Goal: Use online tool/utility: Utilize a website feature to perform a specific function

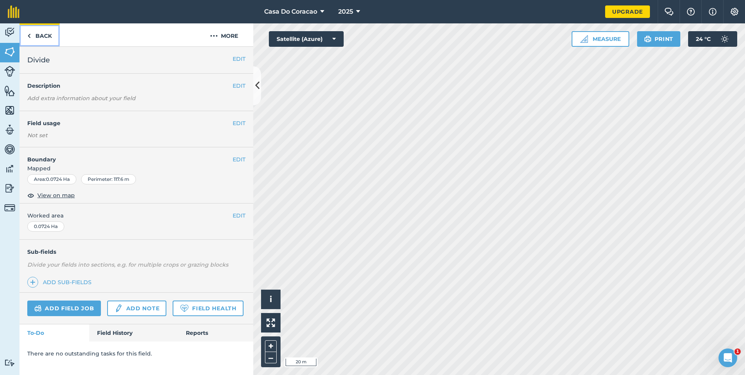
click at [29, 36] on img at bounding box center [29, 35] width 4 height 9
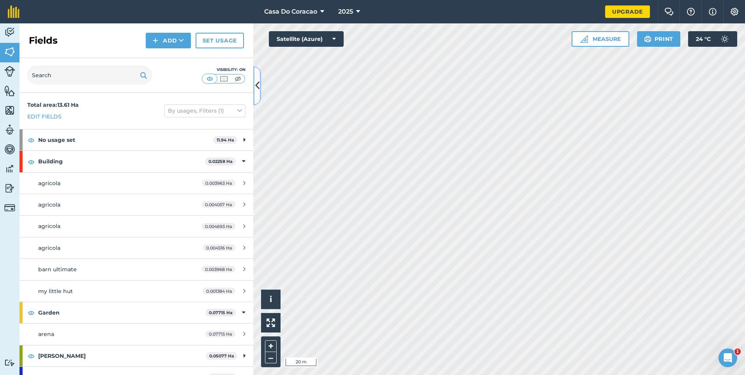
click at [256, 78] on button at bounding box center [257, 85] width 8 height 39
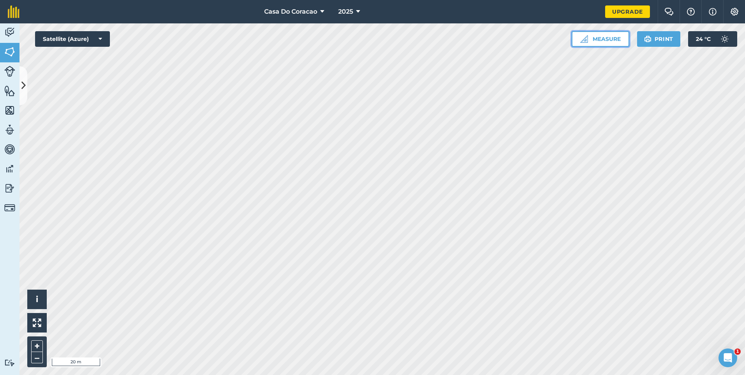
click at [603, 43] on button "Measure" at bounding box center [601, 39] width 58 height 16
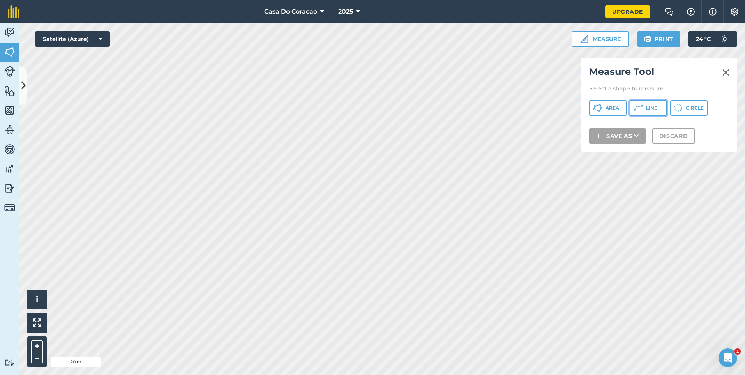
click at [657, 106] on span "Line" at bounding box center [651, 108] width 11 height 6
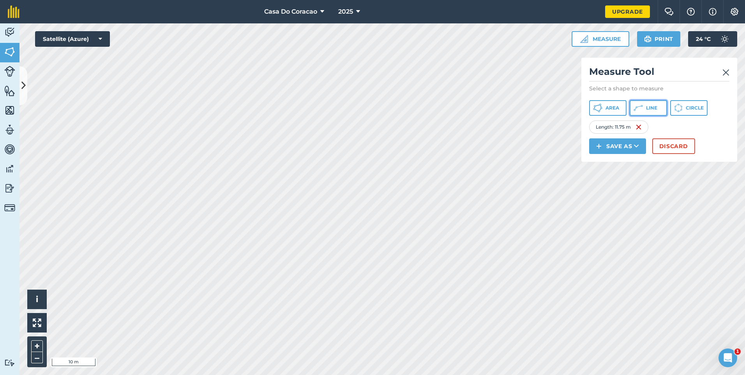
click at [651, 110] on button "Line" at bounding box center [648, 108] width 37 height 16
click at [603, 110] on icon at bounding box center [597, 107] width 9 height 9
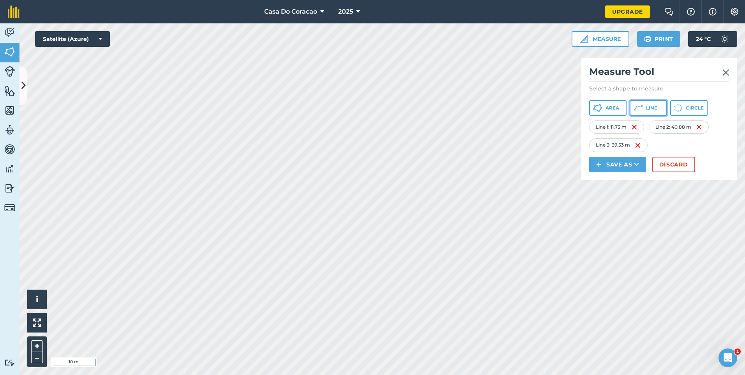
click at [656, 104] on button "Line" at bounding box center [648, 108] width 37 height 16
click at [634, 132] on img at bounding box center [634, 126] width 6 height 9
click at [638, 132] on img at bounding box center [638, 126] width 6 height 9
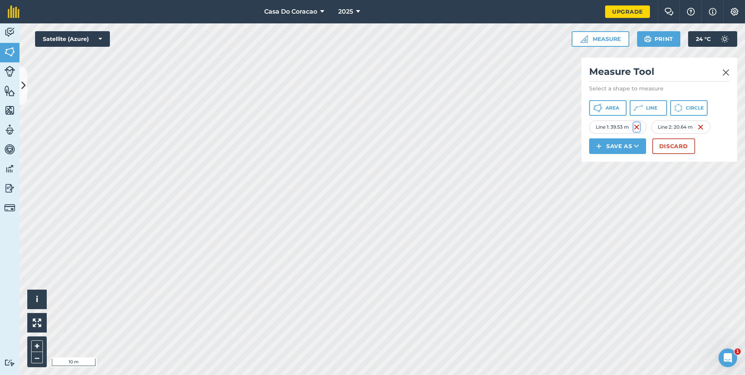
click at [638, 132] on img at bounding box center [637, 126] width 6 height 9
click at [641, 132] on img at bounding box center [642, 126] width 6 height 9
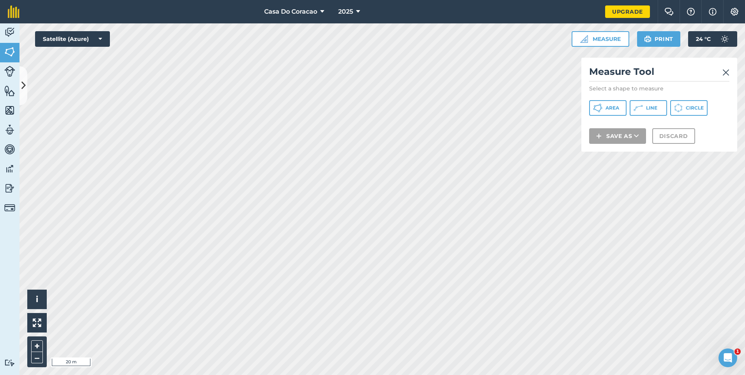
click at [299, 16] on div "Casa Do Coracao 2025 Upgrade Farm Chat Help Info Settings Map printing is not a…" at bounding box center [372, 187] width 745 height 375
click at [25, 82] on icon at bounding box center [23, 86] width 4 height 14
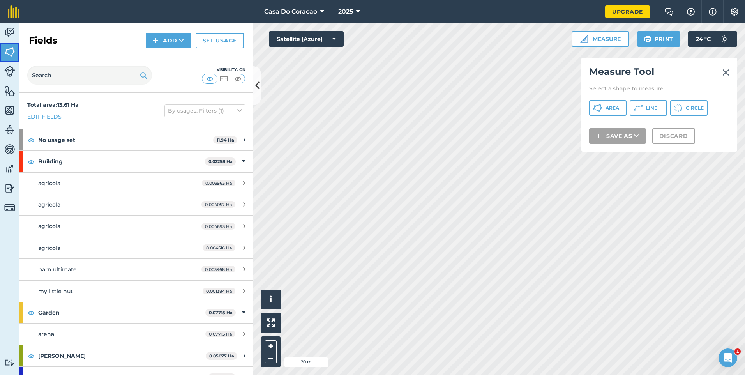
click at [12, 53] on img at bounding box center [9, 52] width 11 height 12
click at [257, 84] on icon at bounding box center [257, 86] width 4 height 14
